Goal: Navigation & Orientation: Find specific page/section

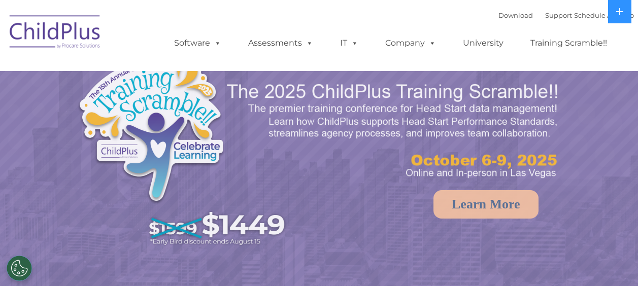
select select "MEDIUM"
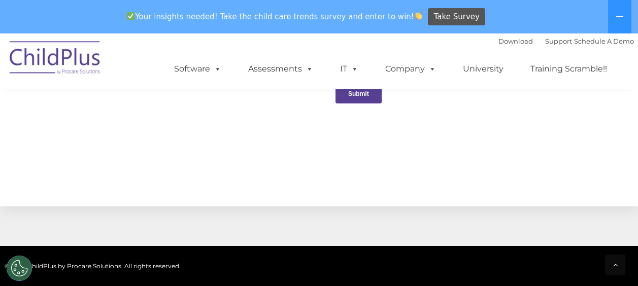
scroll to position [1221, 0]
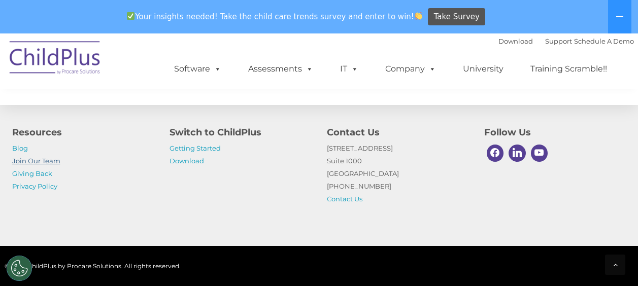
click at [41, 159] on link "Join Our Team" at bounding box center [36, 161] width 48 height 8
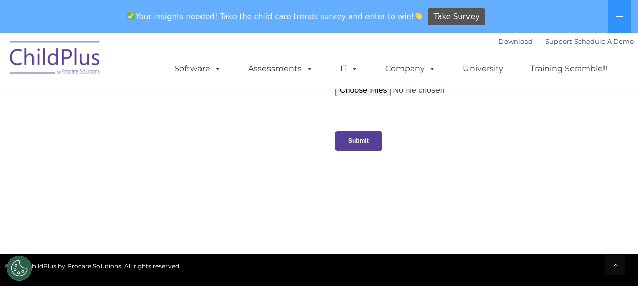
scroll to position [1069, 0]
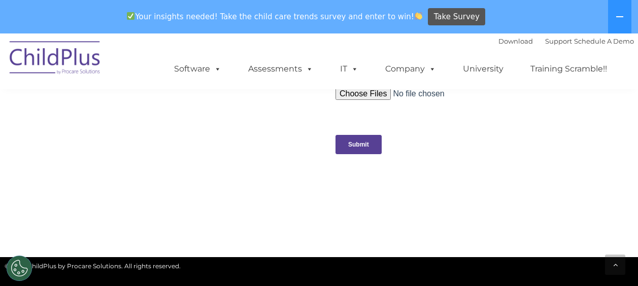
click at [78, 60] on img at bounding box center [55, 59] width 101 height 51
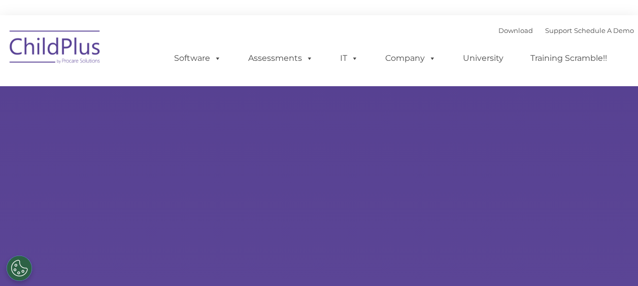
type input ""
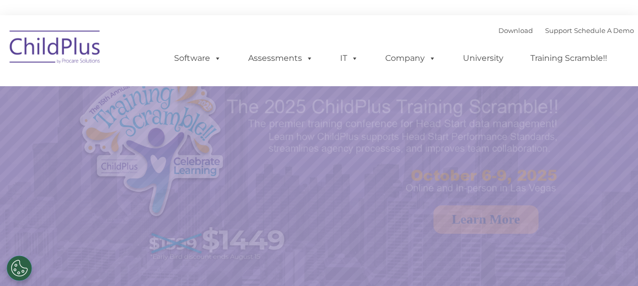
select select "MEDIUM"
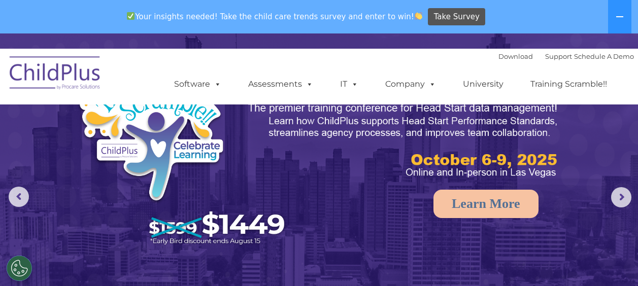
scroll to position [51, 0]
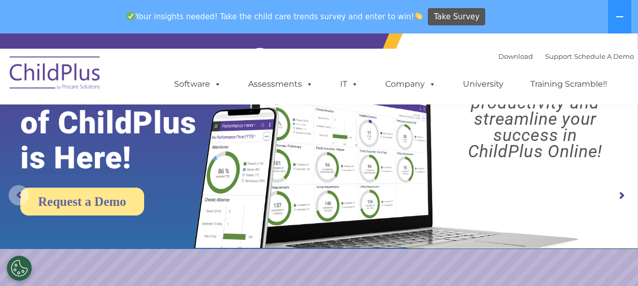
click at [18, 193] on rs-arrow at bounding box center [19, 195] width 20 height 20
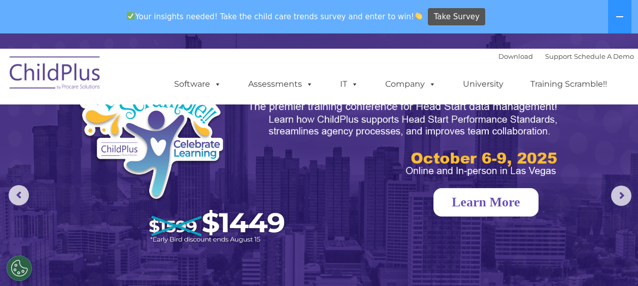
click at [501, 198] on link "Learn More" at bounding box center [485, 202] width 105 height 28
